Goal: Task Accomplishment & Management: Manage account settings

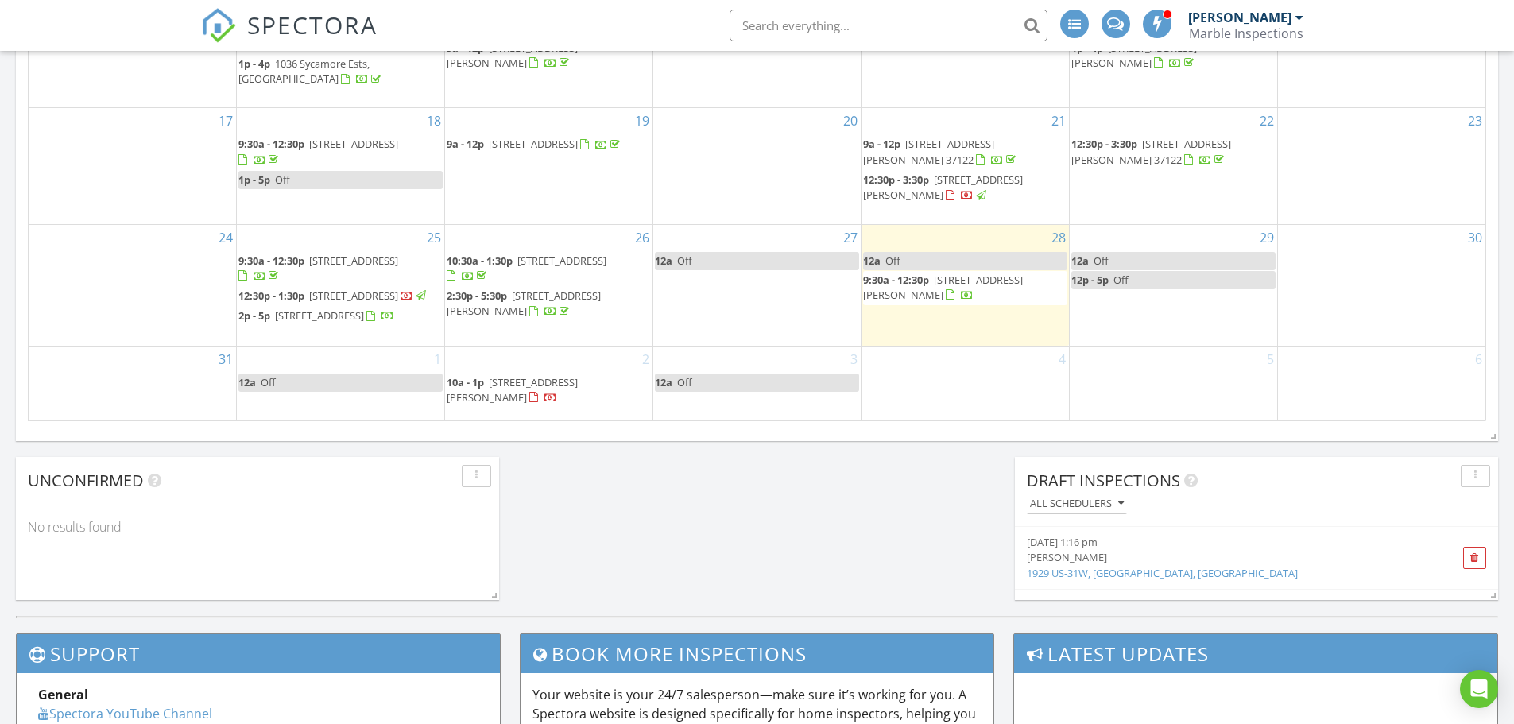
scroll to position [1033, 0]
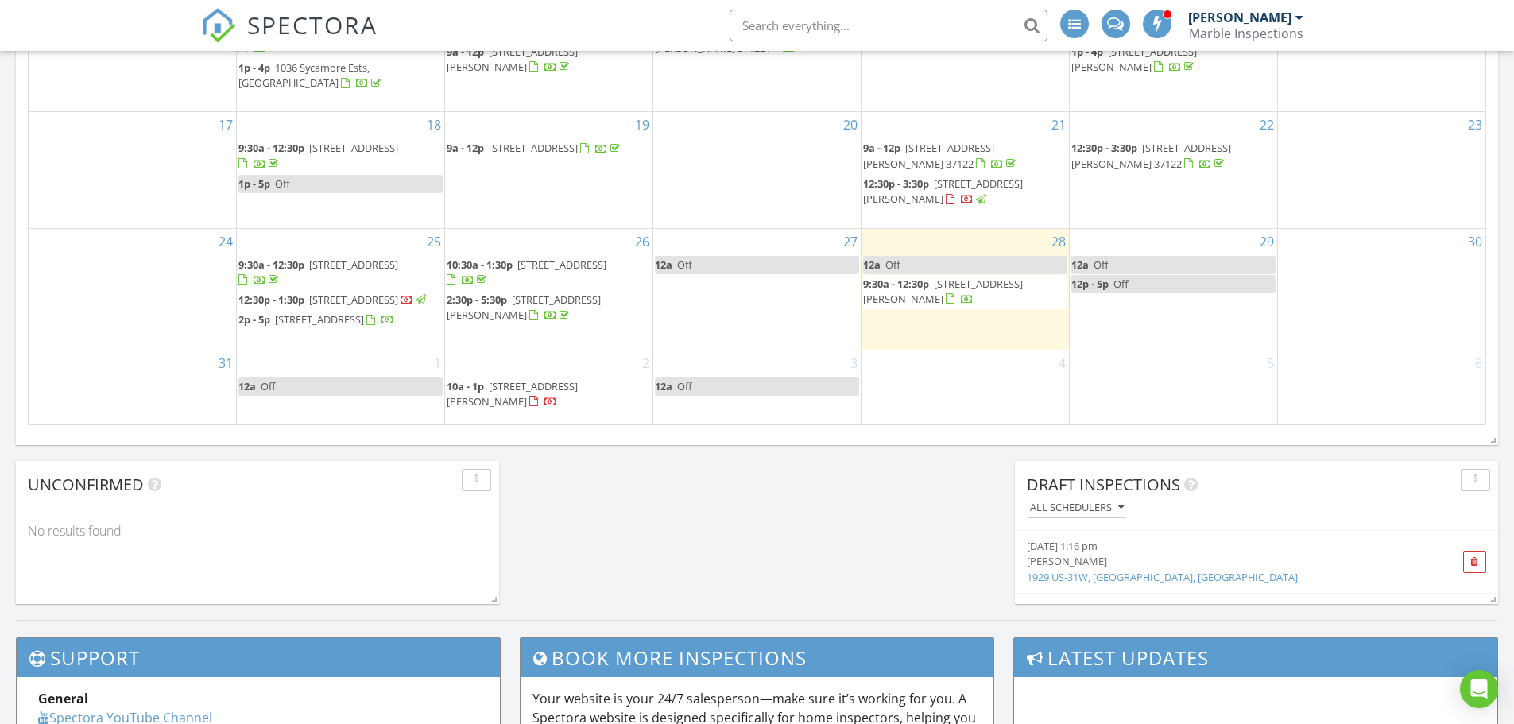
drag, startPoint x: 673, startPoint y: 501, endPoint x: 671, endPoint y: 488, distance: 13.6
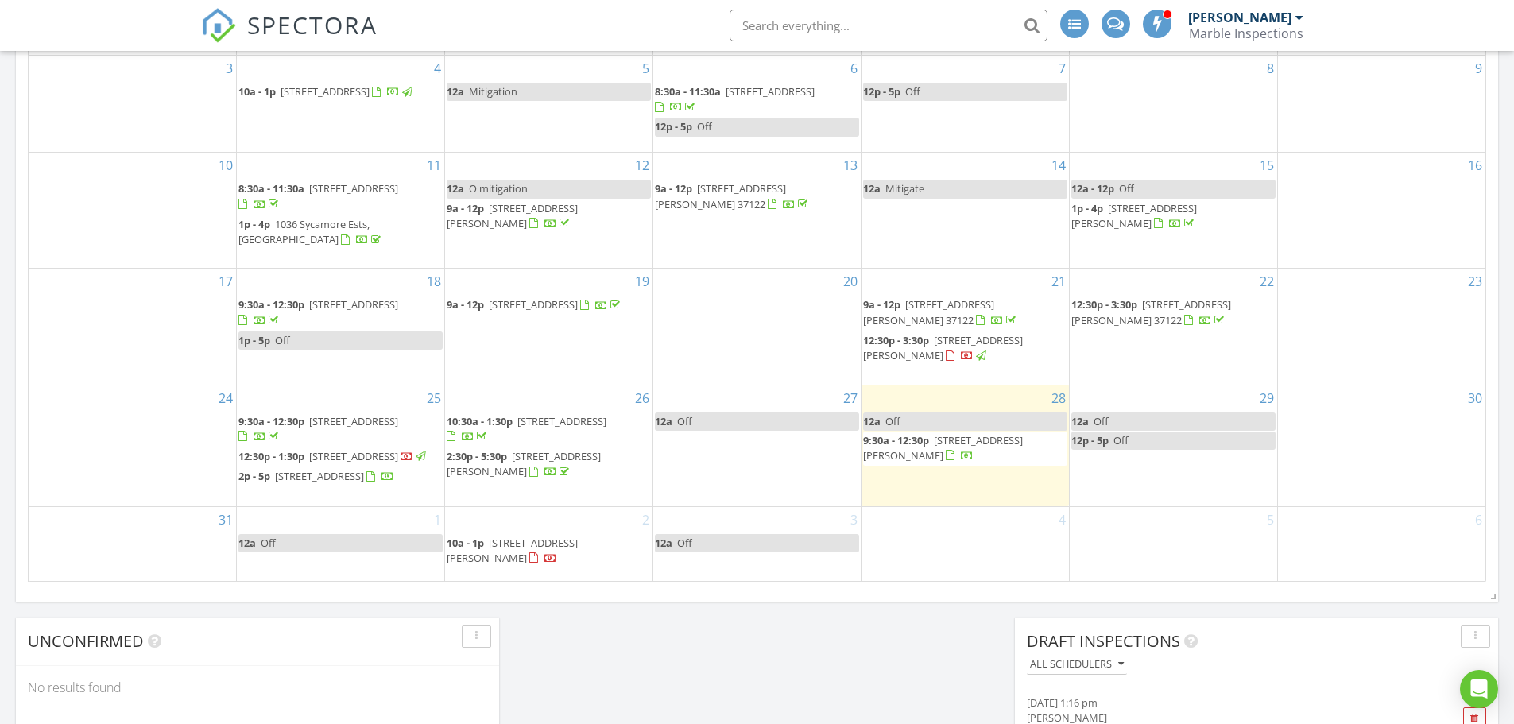
scroll to position [874, 0]
click at [618, 651] on div "Today Jody Marble 12:00 am Off Jody Marble 9:30 am 108 Agee Cir W, Hendersonvil…" at bounding box center [757, 56] width 1514 height 1446
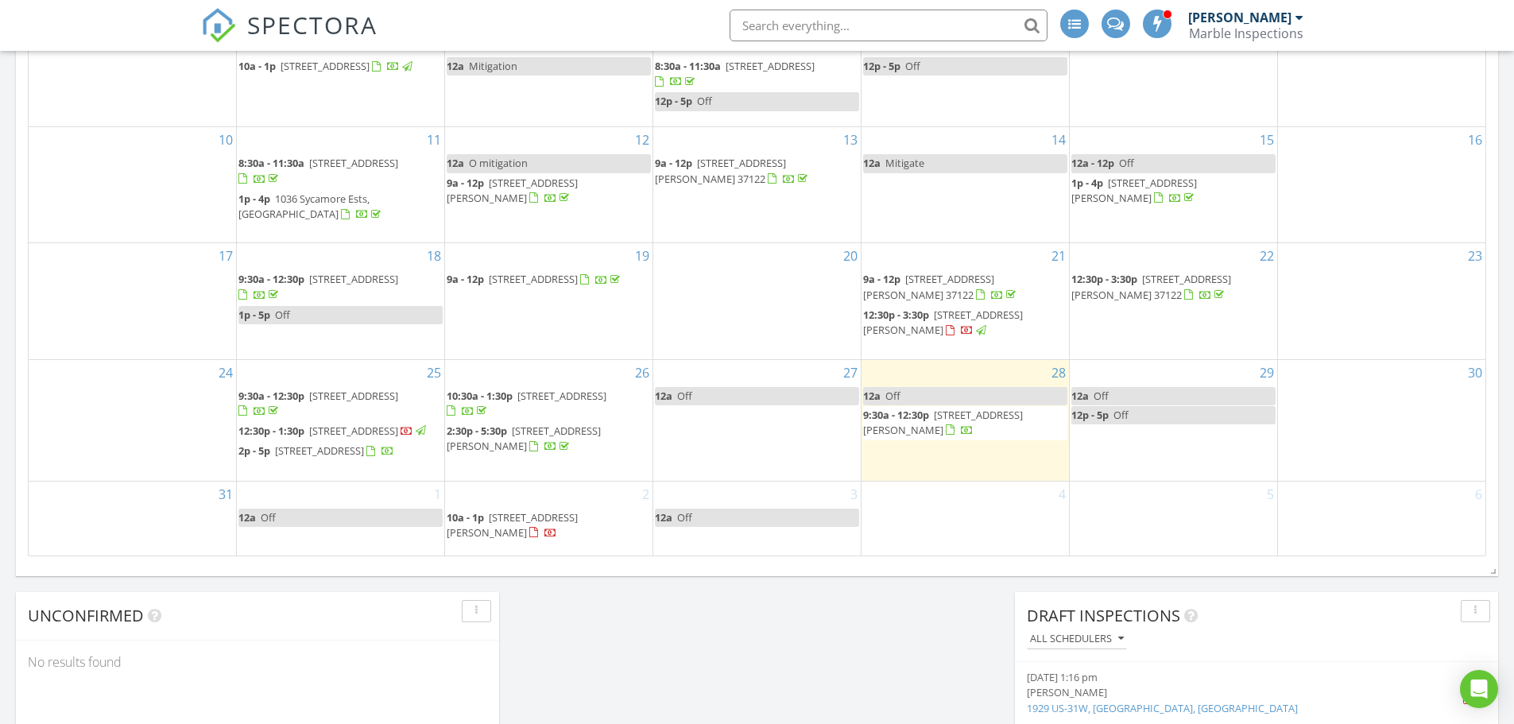
scroll to position [954, 0]
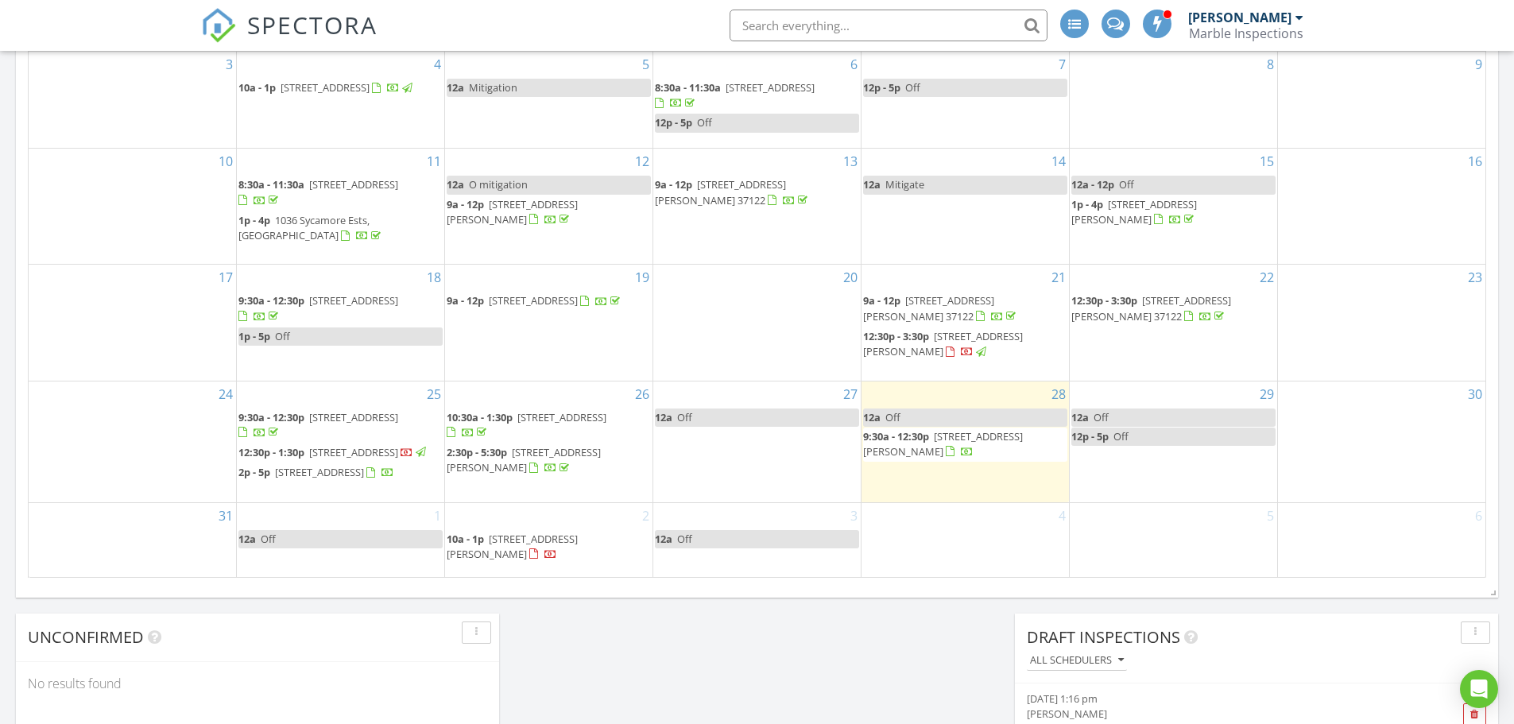
scroll to position [874, 0]
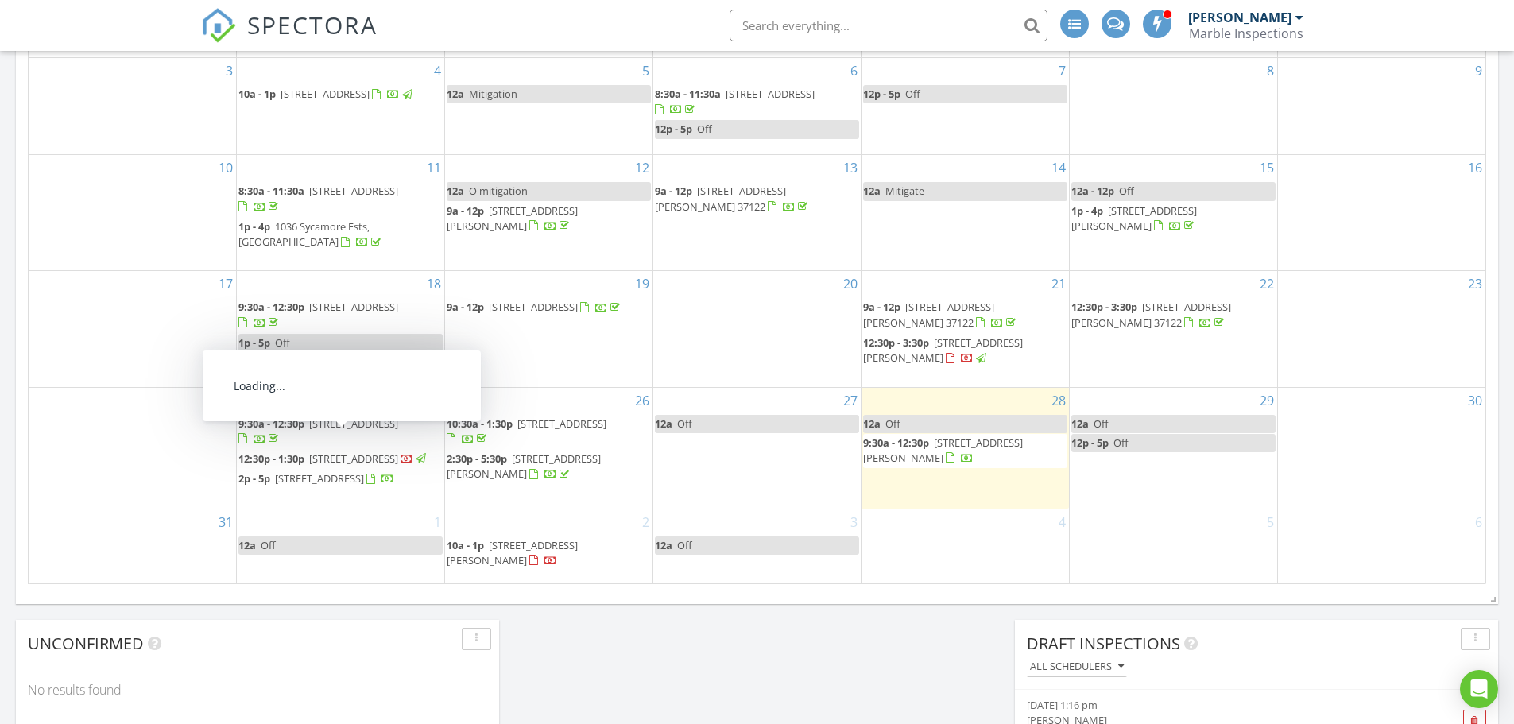
click at [609, 679] on div "Today Jody Marble 12:00 am Off Jody Marble 9:30 am 108 Agee Cir W, Hendersonvil…" at bounding box center [757, 56] width 1514 height 1446
click at [601, 664] on div "Today Jody Marble 12:00 am Off Jody Marble 9:30 am 108 Agee Cir W, Hendersonvil…" at bounding box center [757, 56] width 1514 height 1446
click at [763, 635] on div "Today Jody Marble 12:00 am Off Jody Marble 9:30 am 108 Agee Cir W, Hendersonvil…" at bounding box center [757, 56] width 1514 height 1446
click at [644, 661] on div "Today Jody Marble 12:00 am Off Jody Marble 9:30 am 108 Agee Cir W, Hendersonvil…" at bounding box center [757, 56] width 1514 height 1446
click at [644, 668] on div "Today Jody Marble 12:00 am Off Jody Marble 9:30 am 108 Agee Cir W, Hendersonvil…" at bounding box center [757, 56] width 1514 height 1446
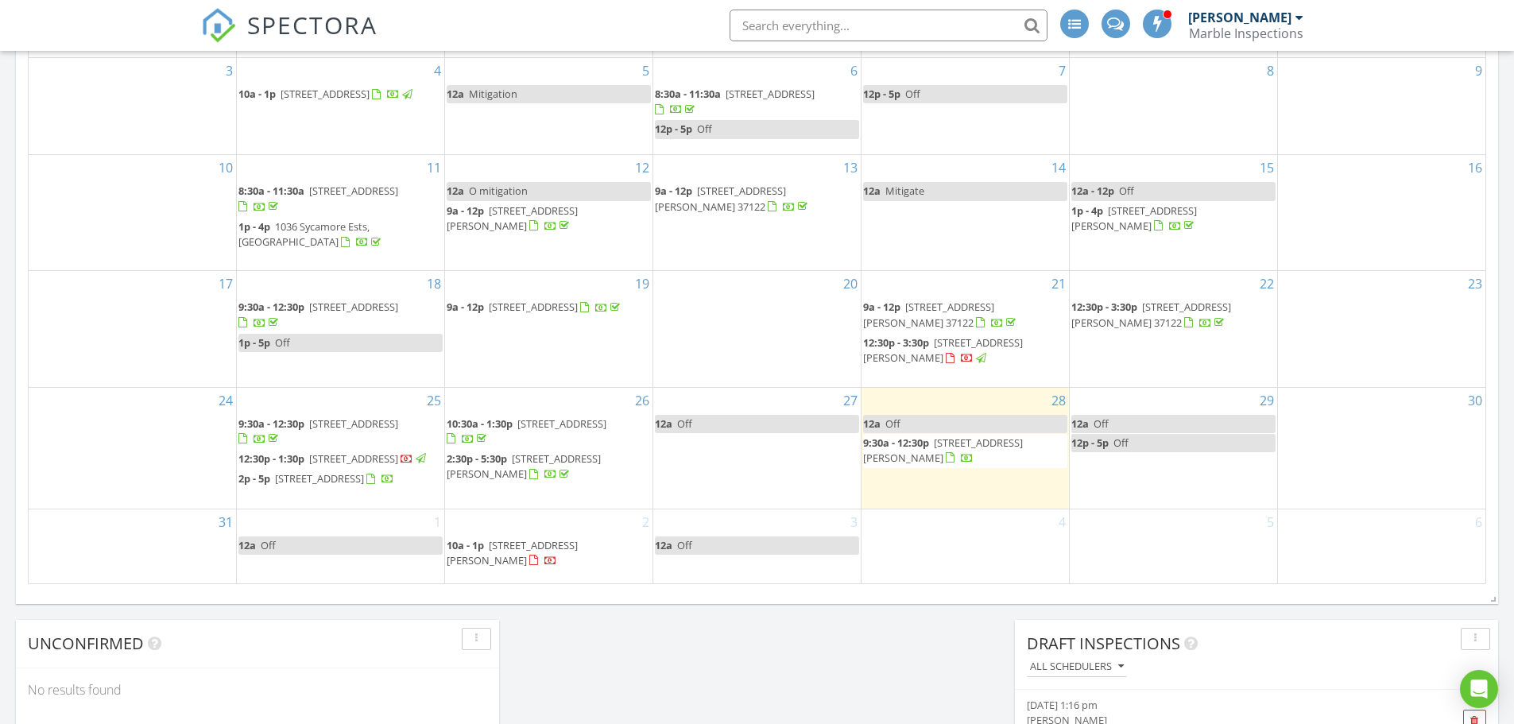
click at [816, 657] on div "Today Jody Marble 12:00 am Off Jody Marble 9:30 am 108 Agee Cir W, Hendersonvil…" at bounding box center [757, 56] width 1514 height 1446
click at [640, 634] on div "Today Jody Marble 12:00 am Off Jody Marble 9:30 am 108 Agee Cir W, Hendersonvil…" at bounding box center [757, 56] width 1514 height 1446
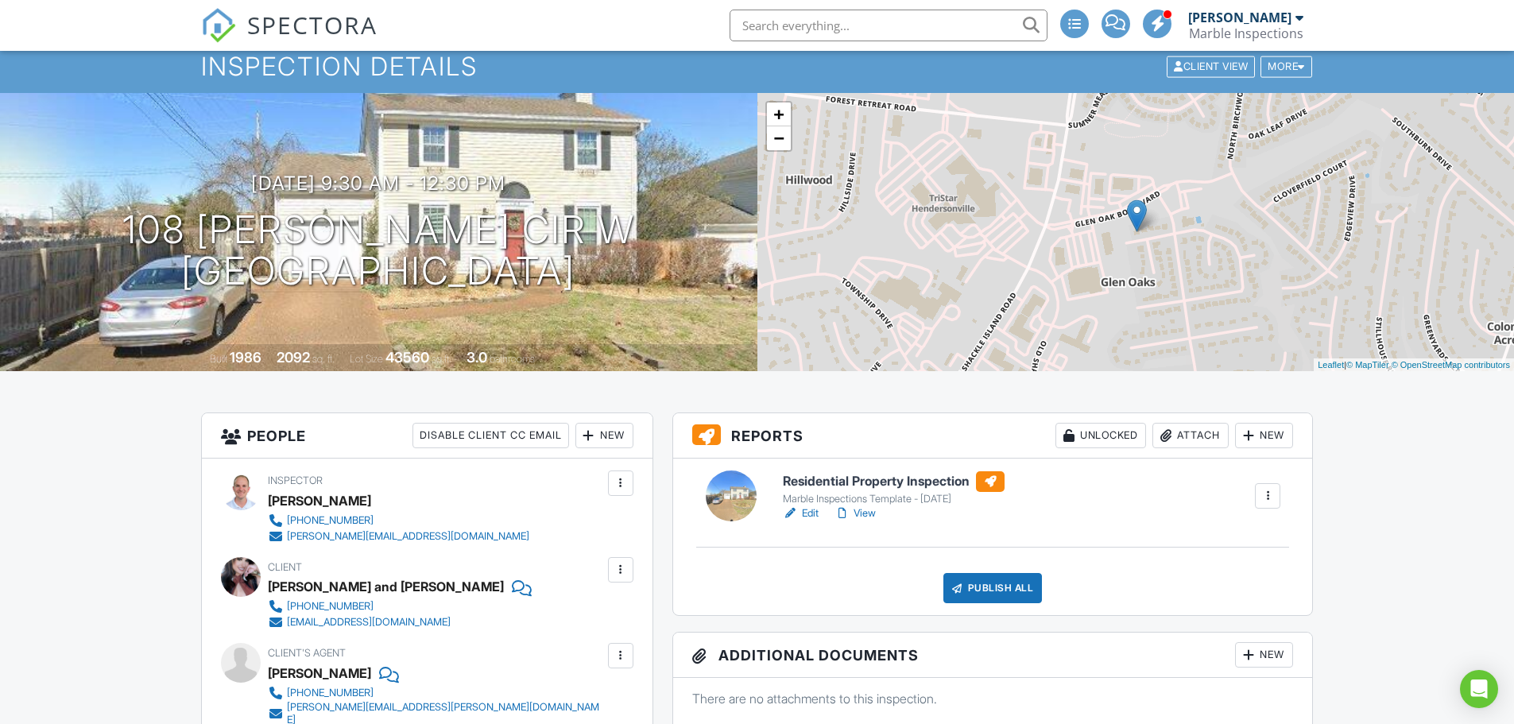
scroll to position [397, 0]
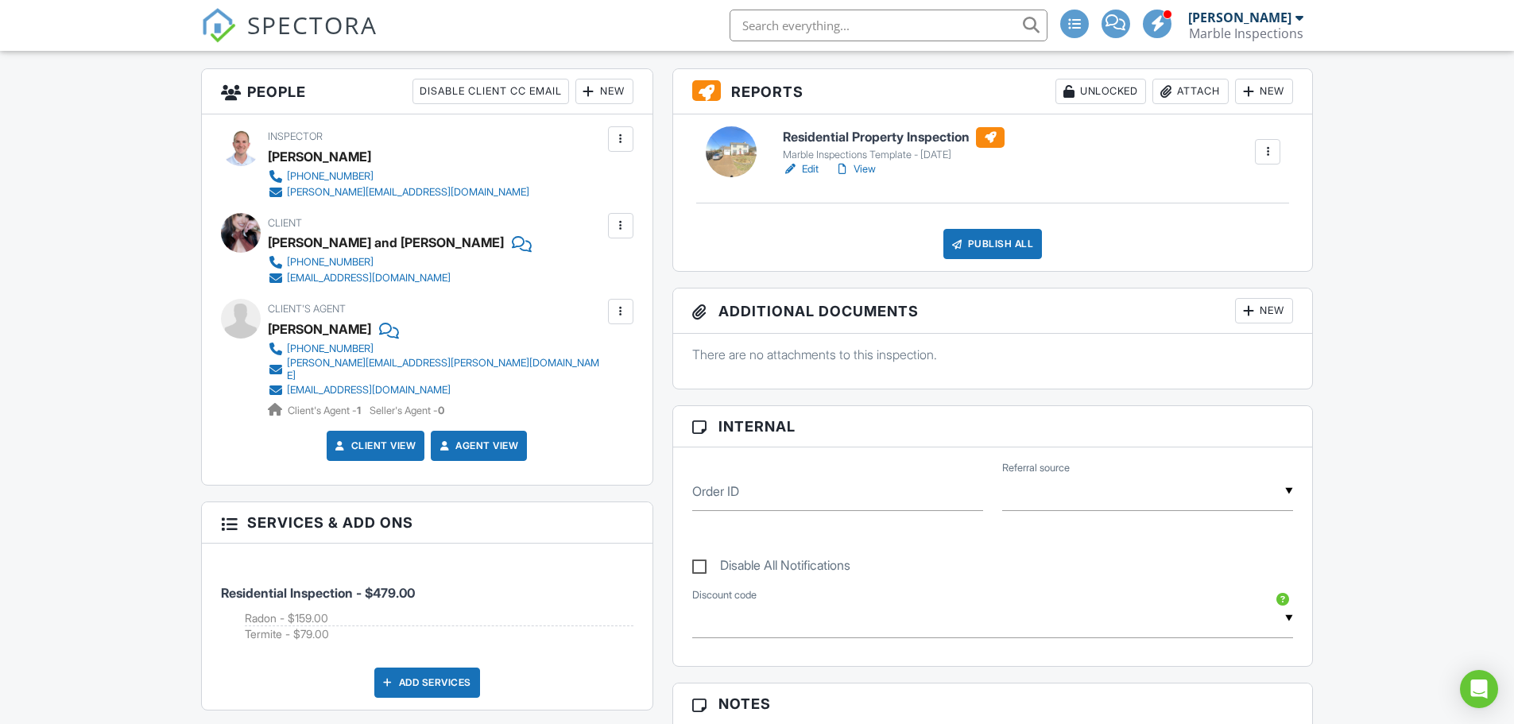
drag, startPoint x: 103, startPoint y: 541, endPoint x: 106, endPoint y: 569, distance: 28.0
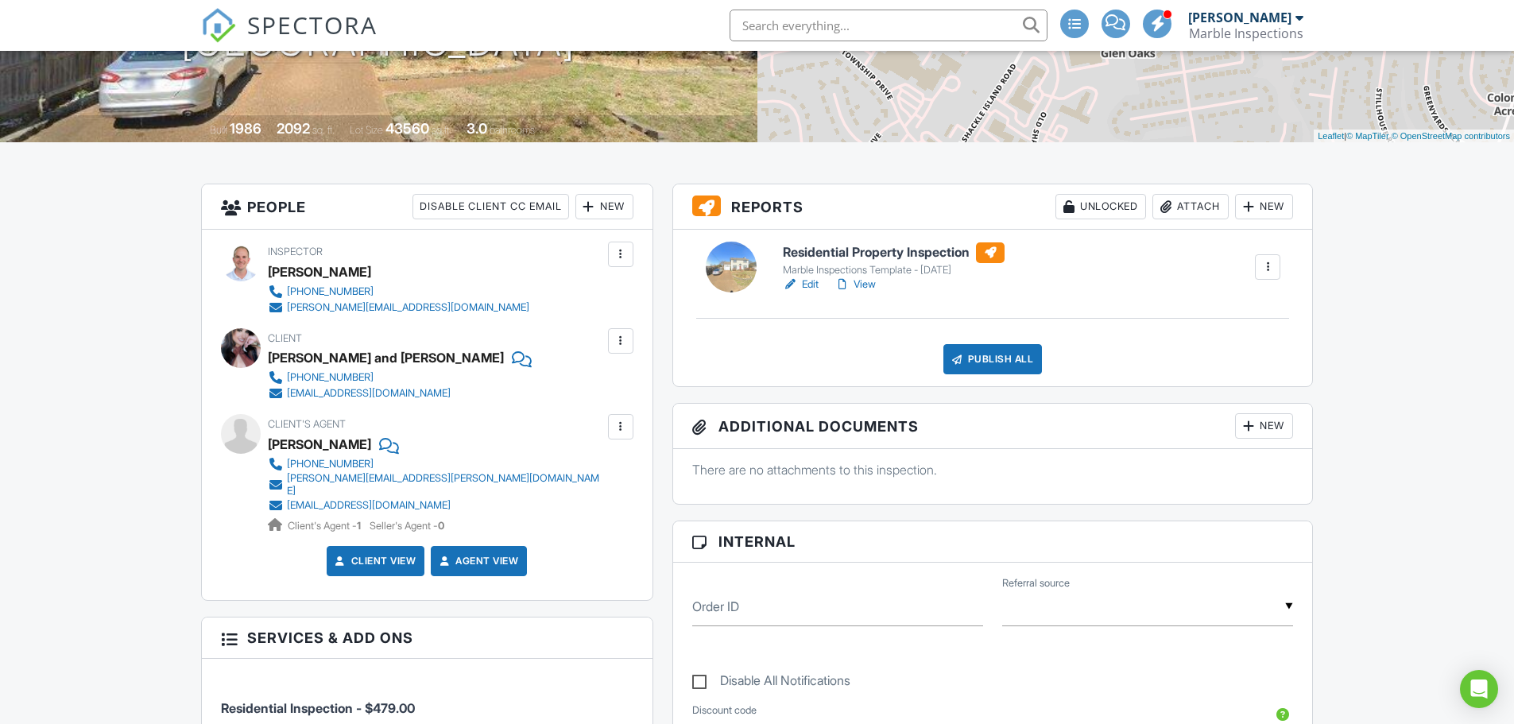
scroll to position [79, 0]
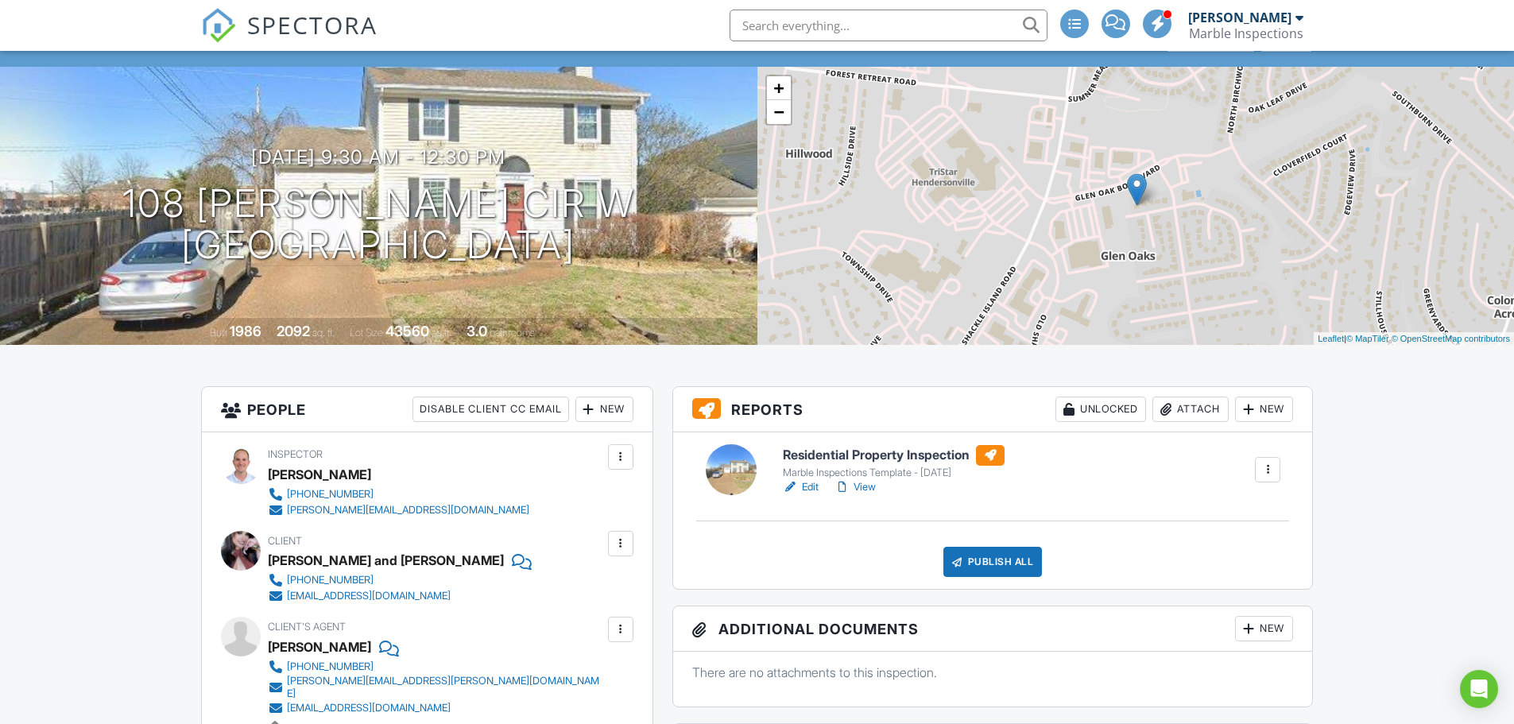
drag, startPoint x: 200, startPoint y: 195, endPoint x: 652, endPoint y: 253, distance: 455.8
click at [652, 253] on div "08/28/2025 9:30 am - 12:30 pm 108 Agee Cir W Hendersonville, TN 37075" at bounding box center [378, 206] width 757 height 120
copy h1 "108 Agee Cir W Hendersonville, TN 37075"
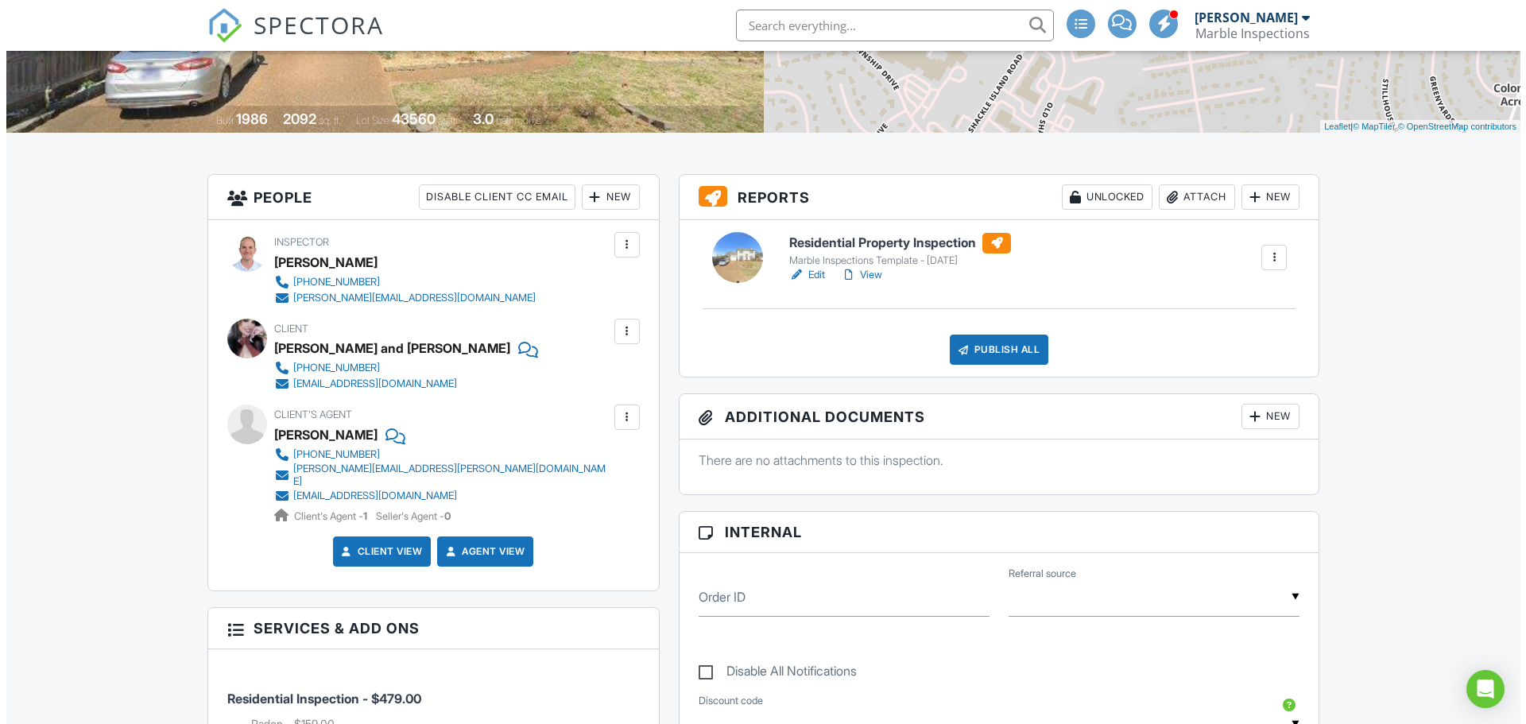
scroll to position [318, 0]
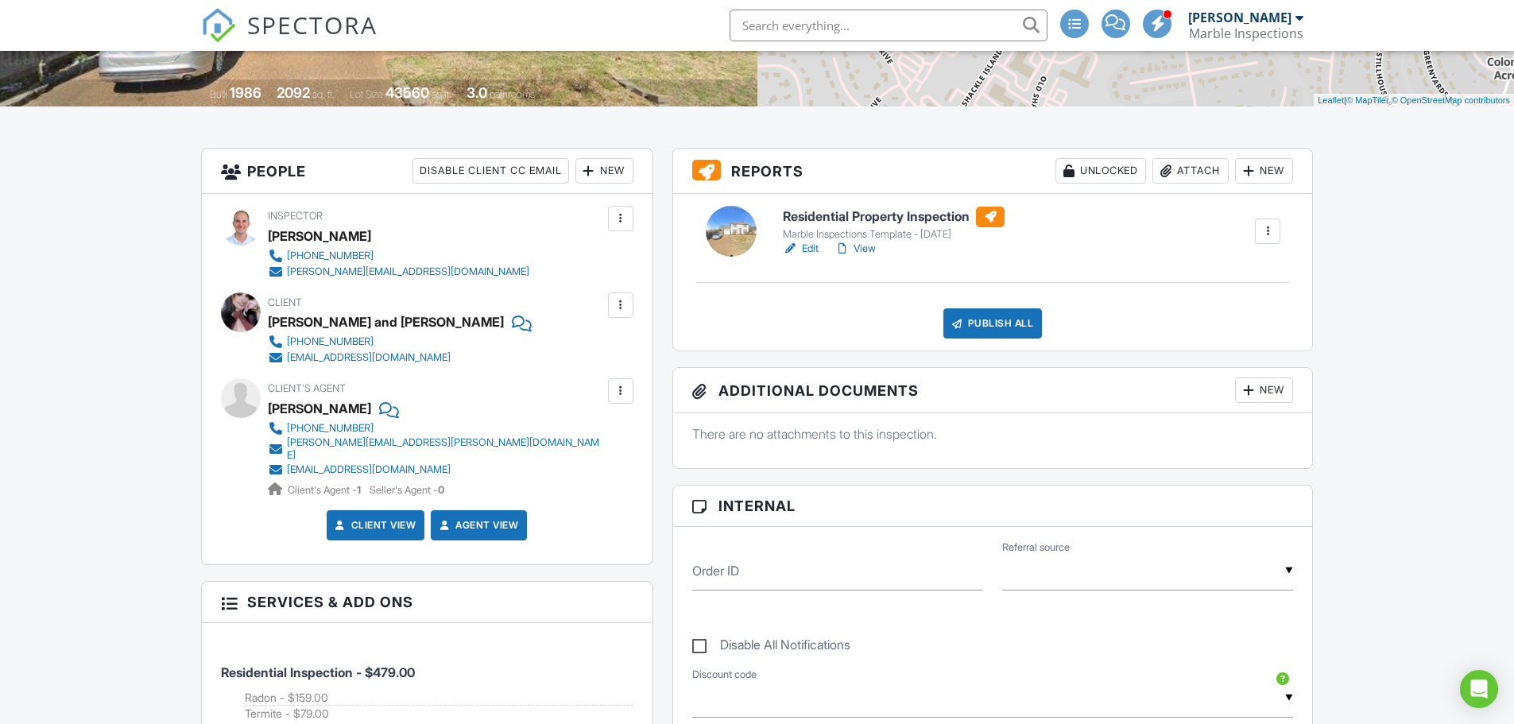
click at [601, 166] on div "New" at bounding box center [604, 170] width 58 height 25
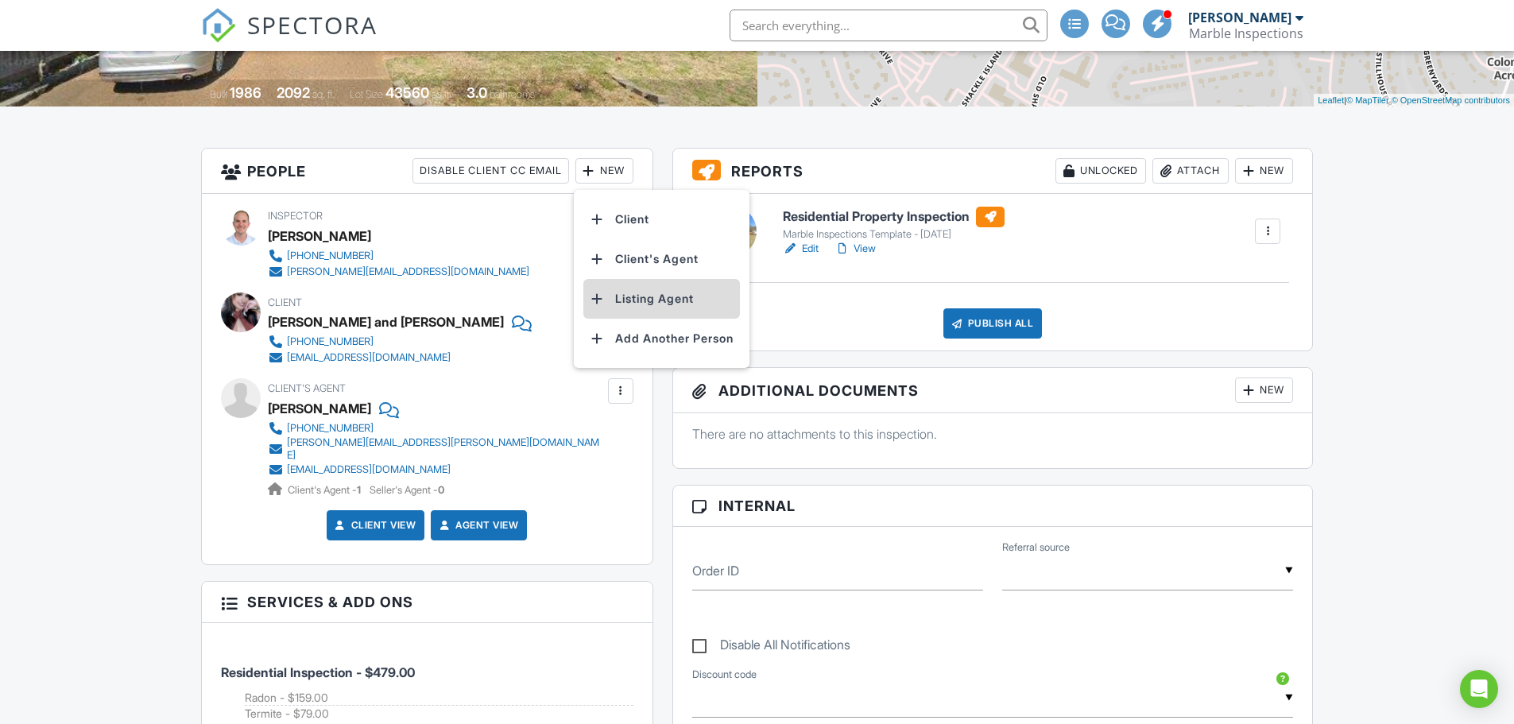
click at [633, 300] on li "Listing Agent" at bounding box center [661, 299] width 157 height 40
